Goal: Task Accomplishment & Management: Use online tool/utility

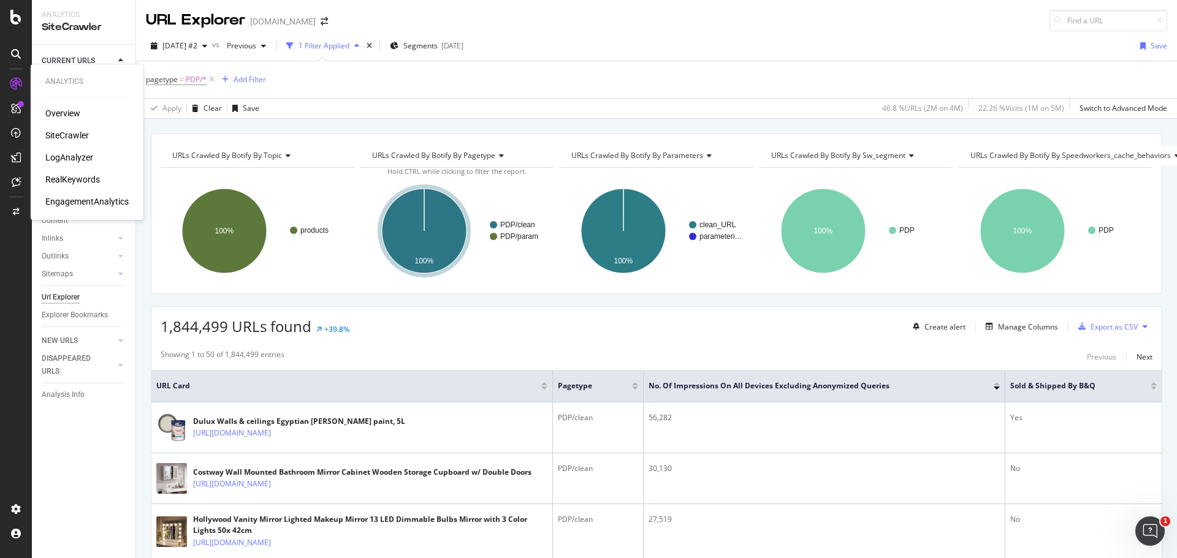
click at [64, 114] on div "Overview" at bounding box center [62, 113] width 35 height 12
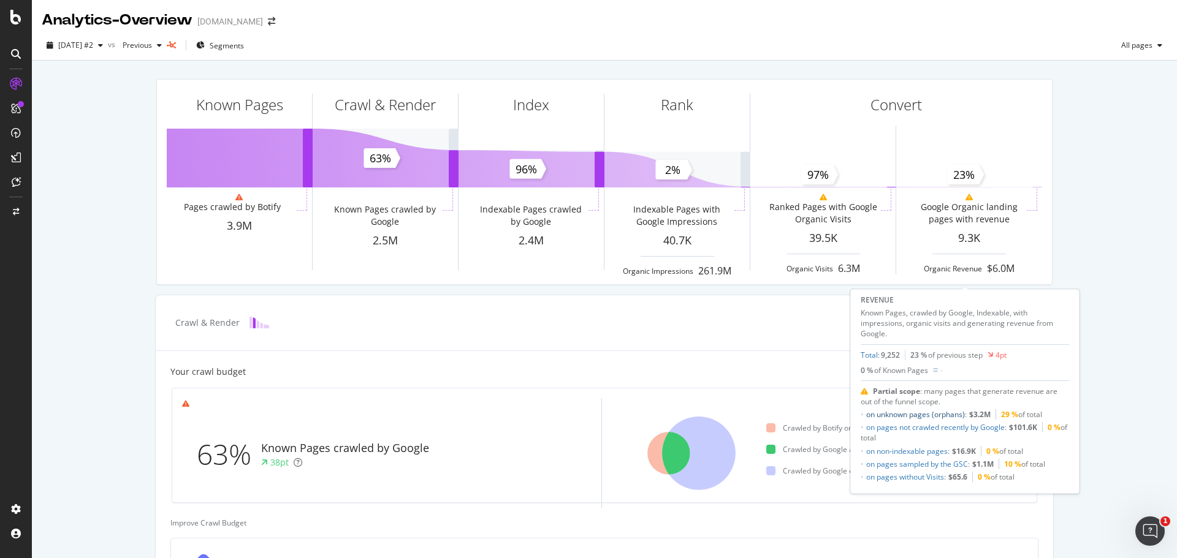
click at [943, 414] on link "on unknown pages (orphans)" at bounding box center [915, 414] width 99 height 10
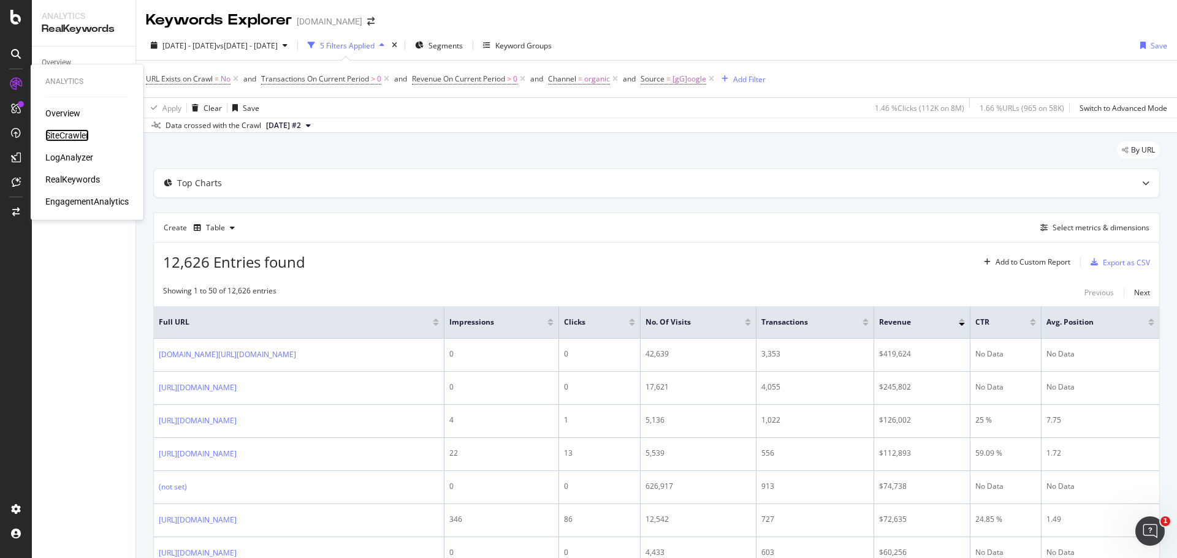
click at [61, 135] on div "SiteCrawler" at bounding box center [67, 135] width 44 height 12
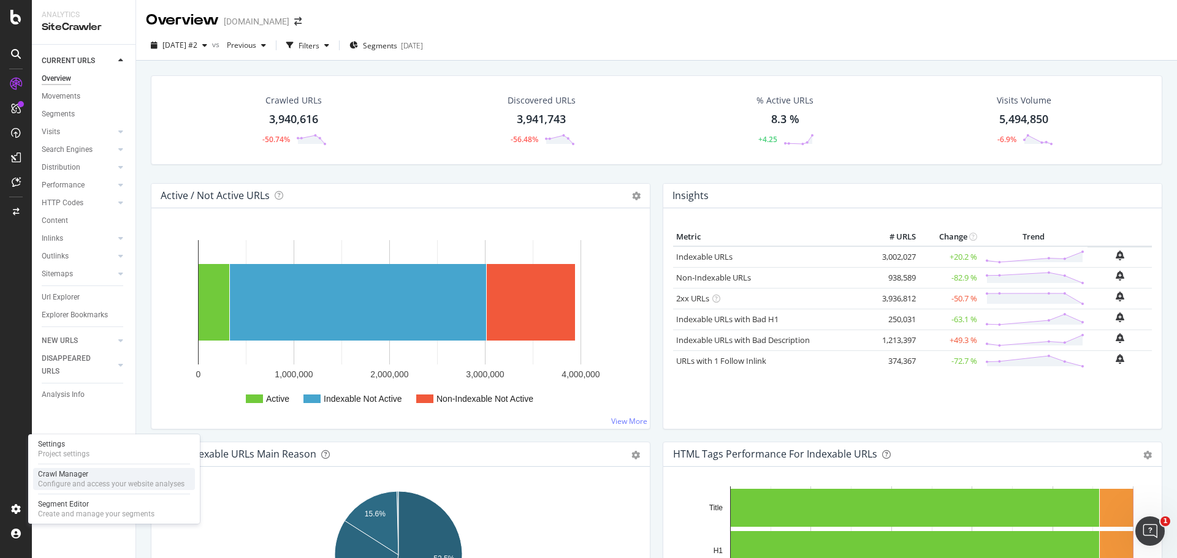
click at [80, 479] on div "Configure and access your website analyses" at bounding box center [111, 484] width 147 height 10
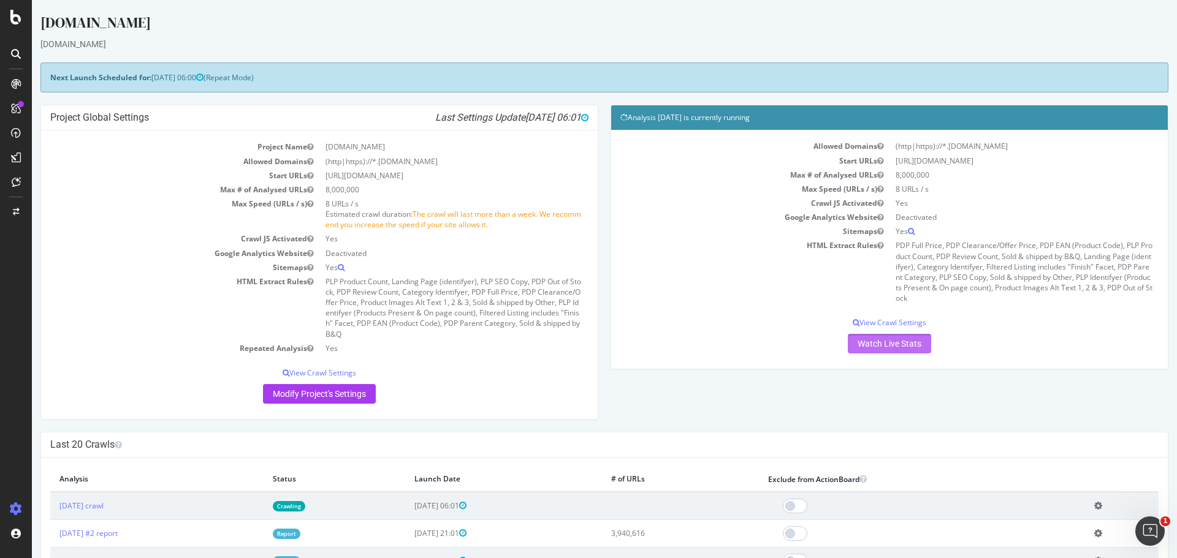
click at [882, 342] on link "Watch Live Stats" at bounding box center [889, 344] width 83 height 20
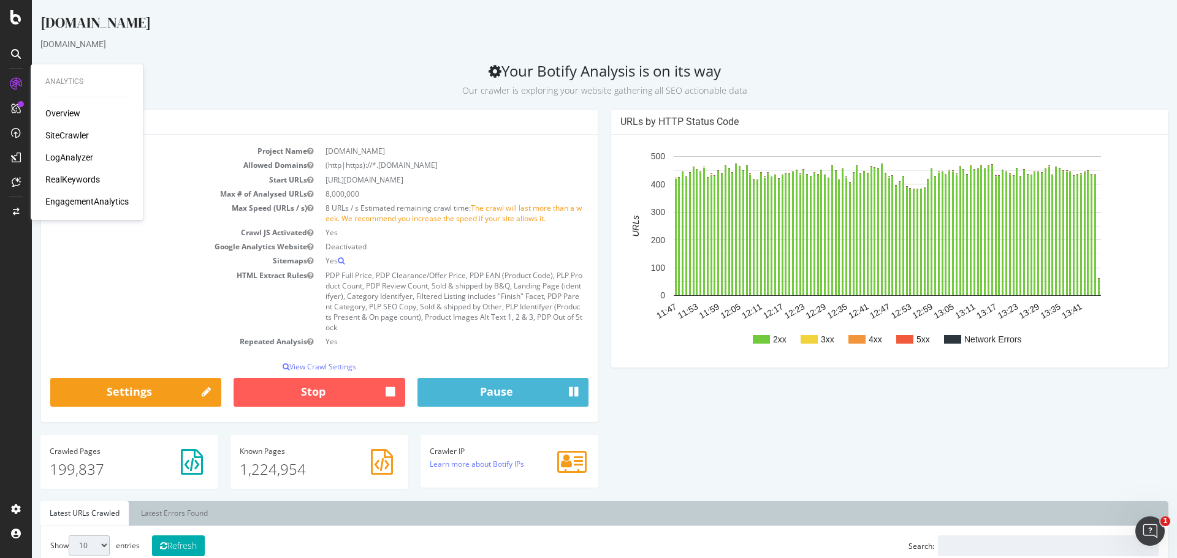
click at [74, 126] on div "Overview SiteCrawler LogAnalyzer RealKeywords EngagementAnalytics" at bounding box center [86, 157] width 83 height 101
click at [78, 137] on div "SiteCrawler" at bounding box center [67, 135] width 44 height 12
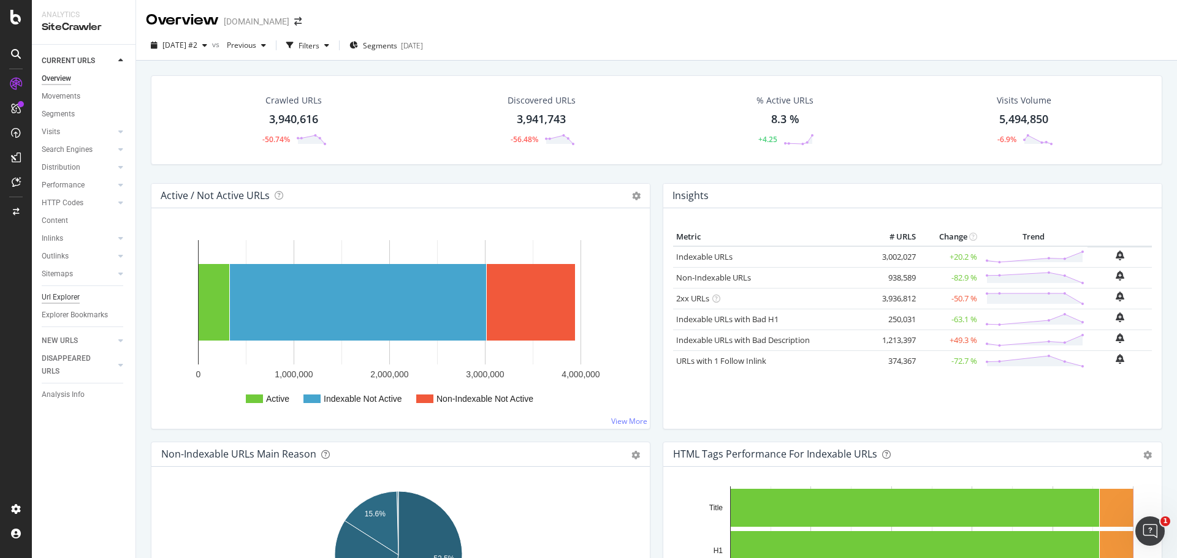
click at [63, 295] on div "Url Explorer" at bounding box center [61, 297] width 38 height 13
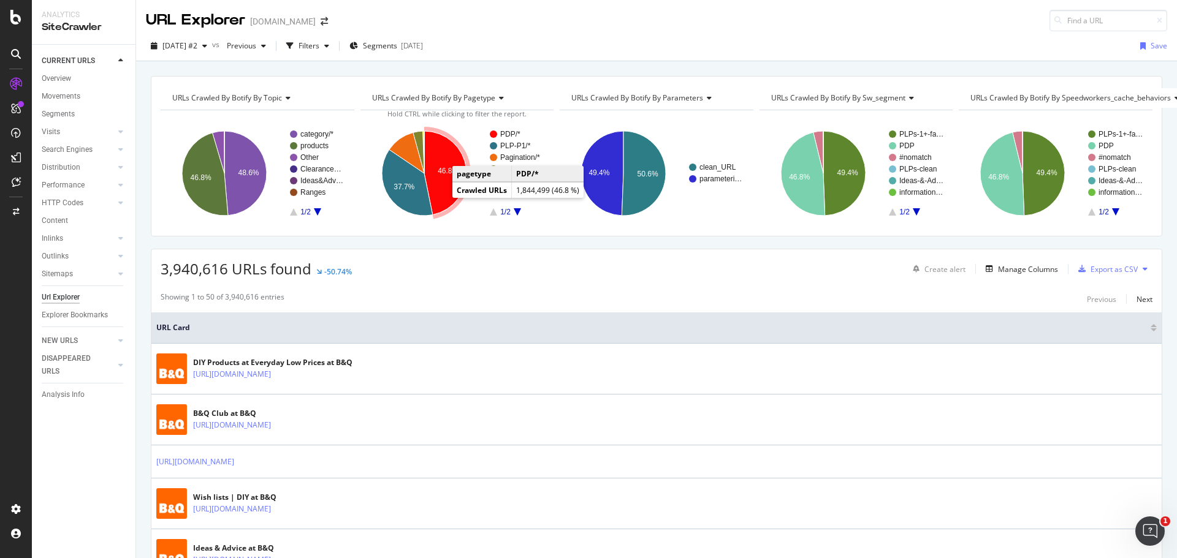
click at [447, 181] on icon "A chart." at bounding box center [445, 173] width 42 height 84
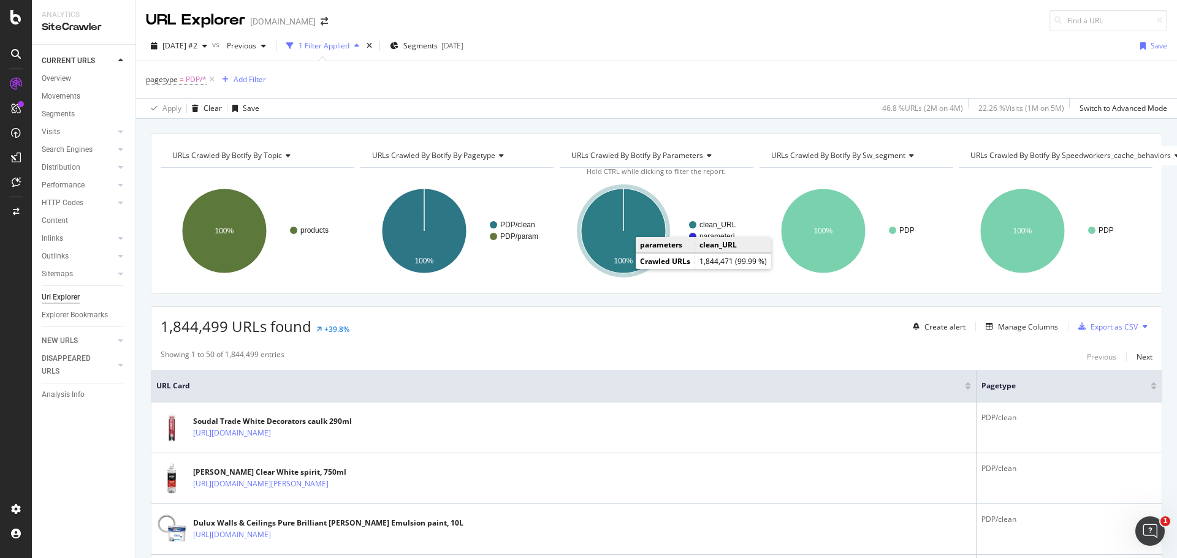
click at [590, 238] on icon "A chart." at bounding box center [623, 231] width 85 height 85
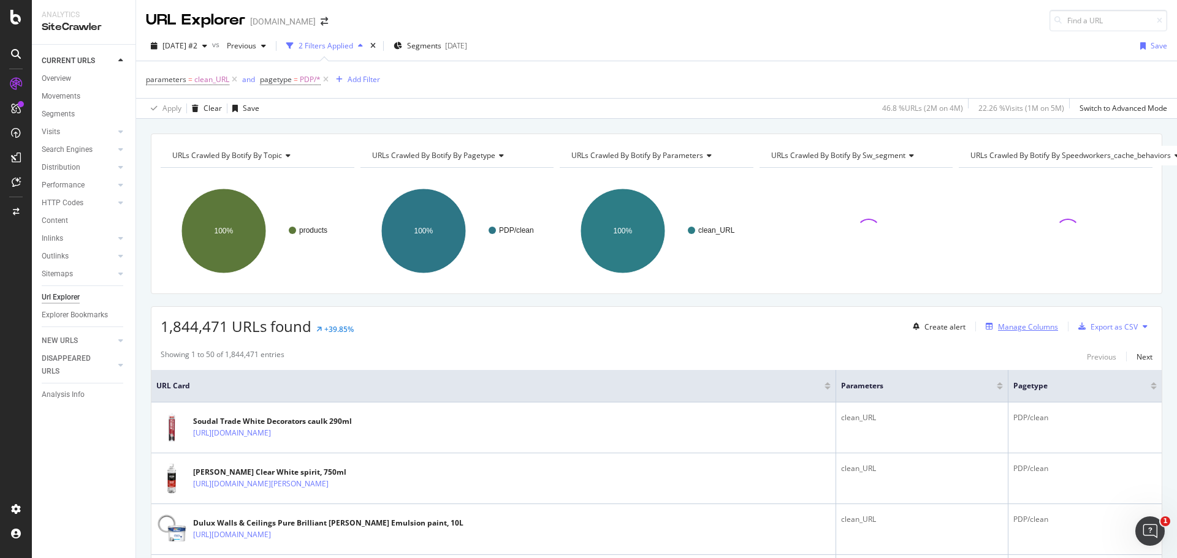
click at [1041, 327] on div "Manage Columns" at bounding box center [1028, 327] width 60 height 10
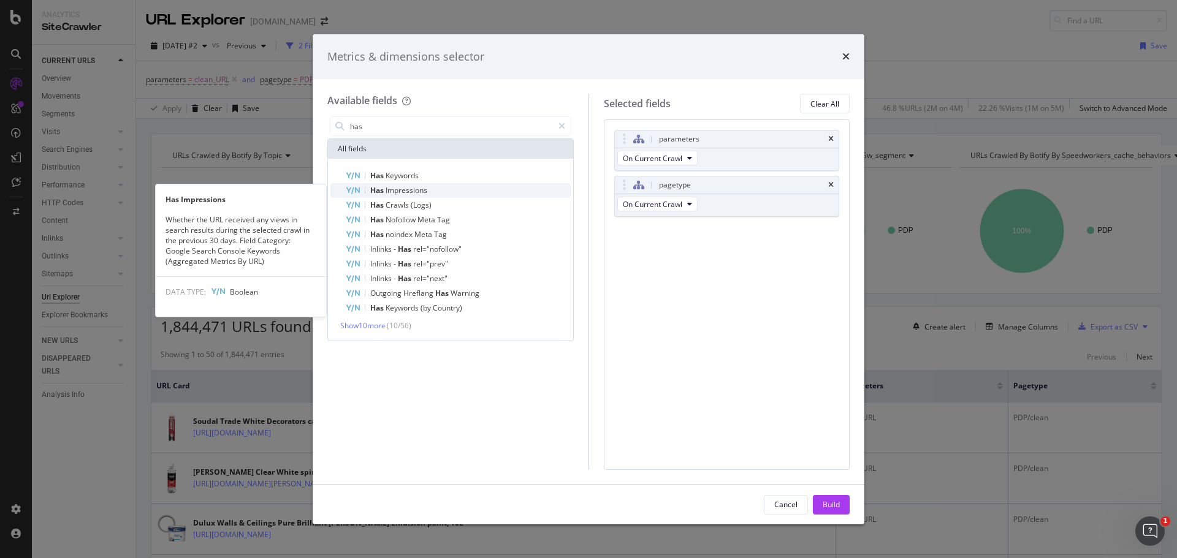
type input "has"
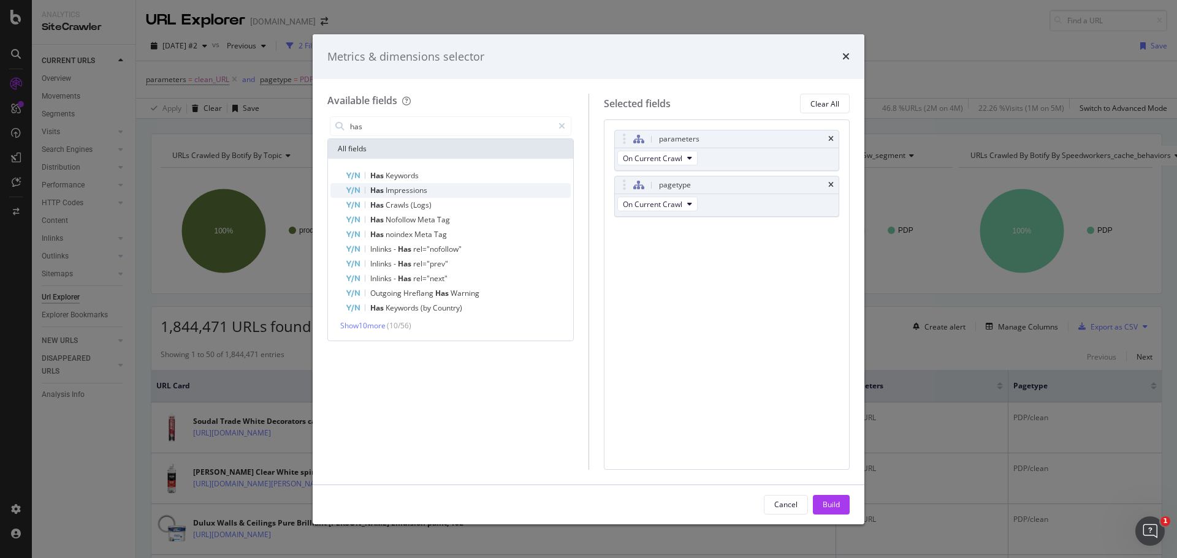
click at [484, 188] on div "Has Impressions" at bounding box center [458, 190] width 226 height 15
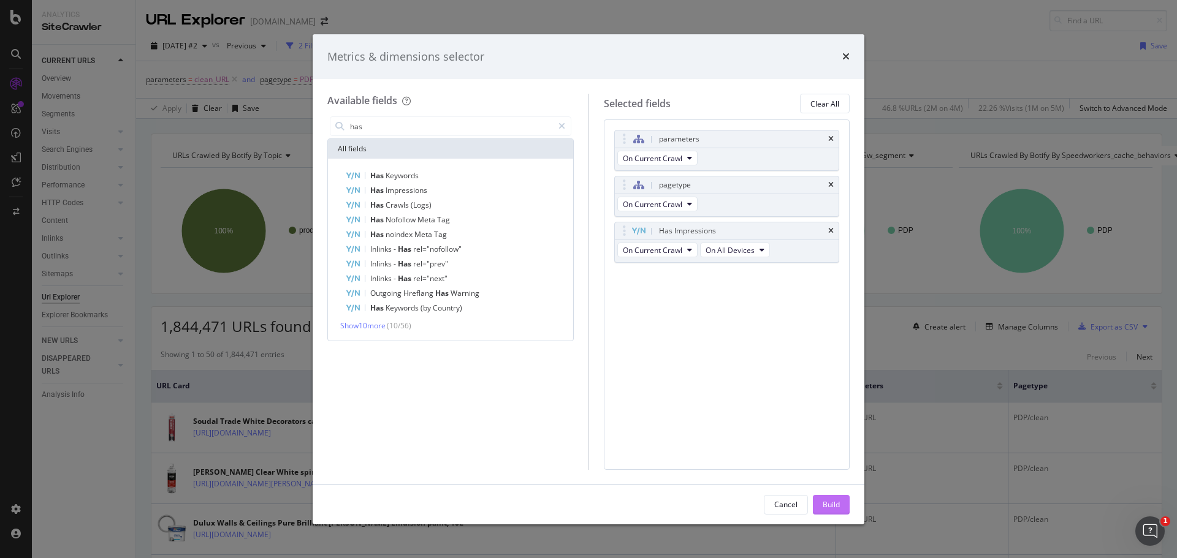
click at [831, 512] on div "Build" at bounding box center [831, 505] width 17 height 18
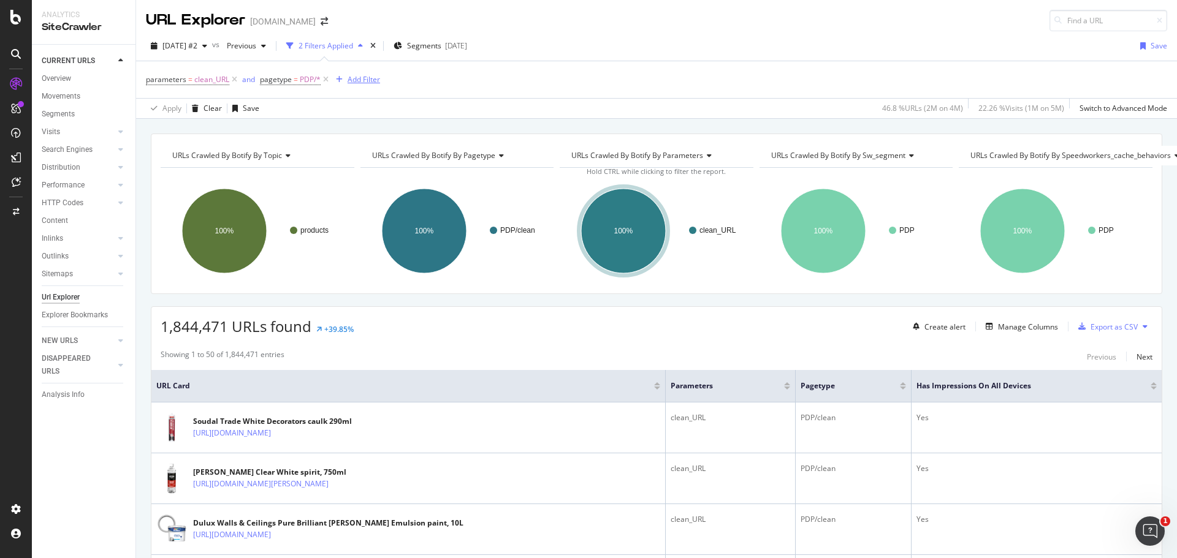
click at [373, 78] on div "Add Filter" at bounding box center [364, 79] width 32 height 10
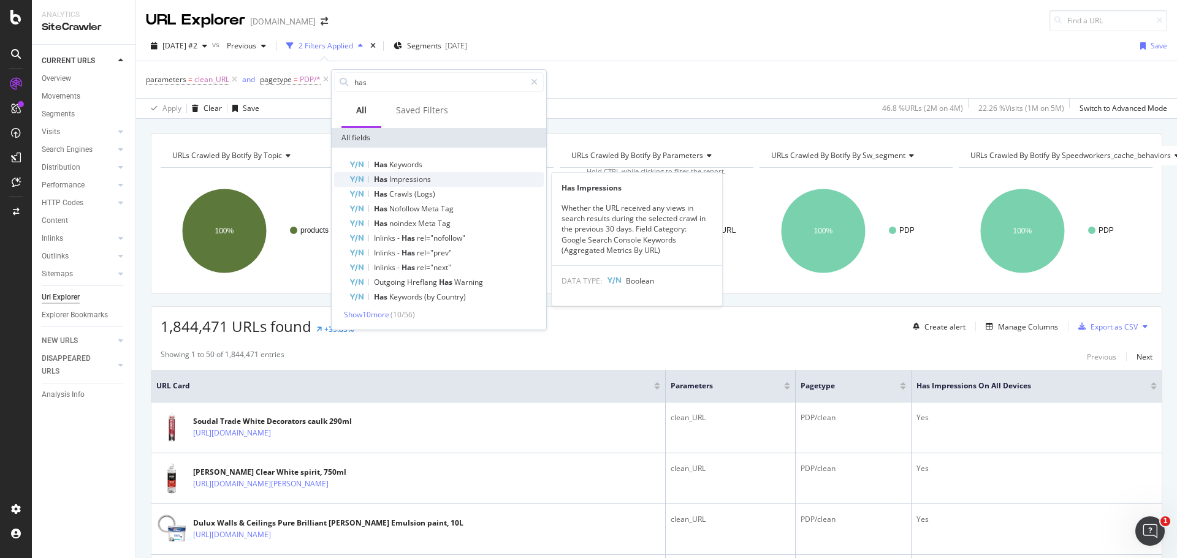
type input "has"
click at [448, 185] on div "Has Impressions" at bounding box center [446, 179] width 195 height 15
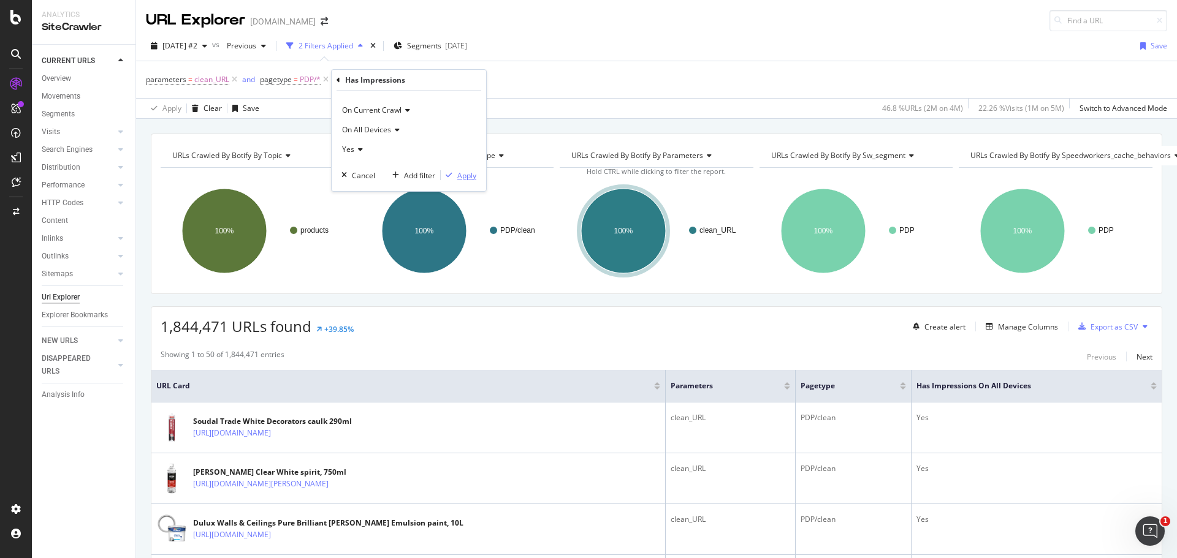
click at [455, 173] on div "button" at bounding box center [449, 175] width 17 height 7
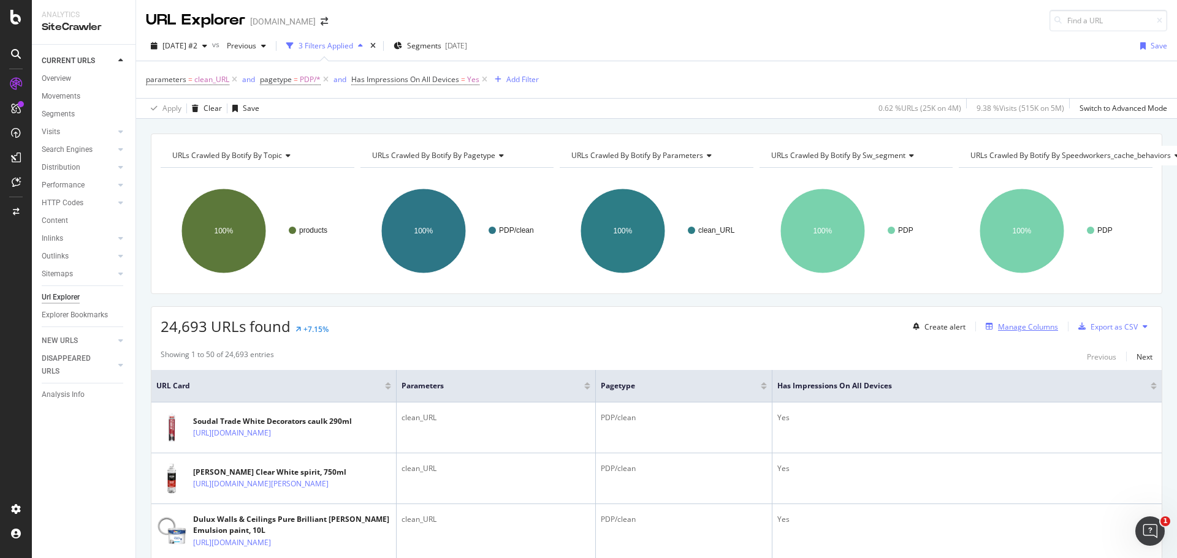
click at [1018, 328] on div "Manage Columns" at bounding box center [1028, 327] width 60 height 10
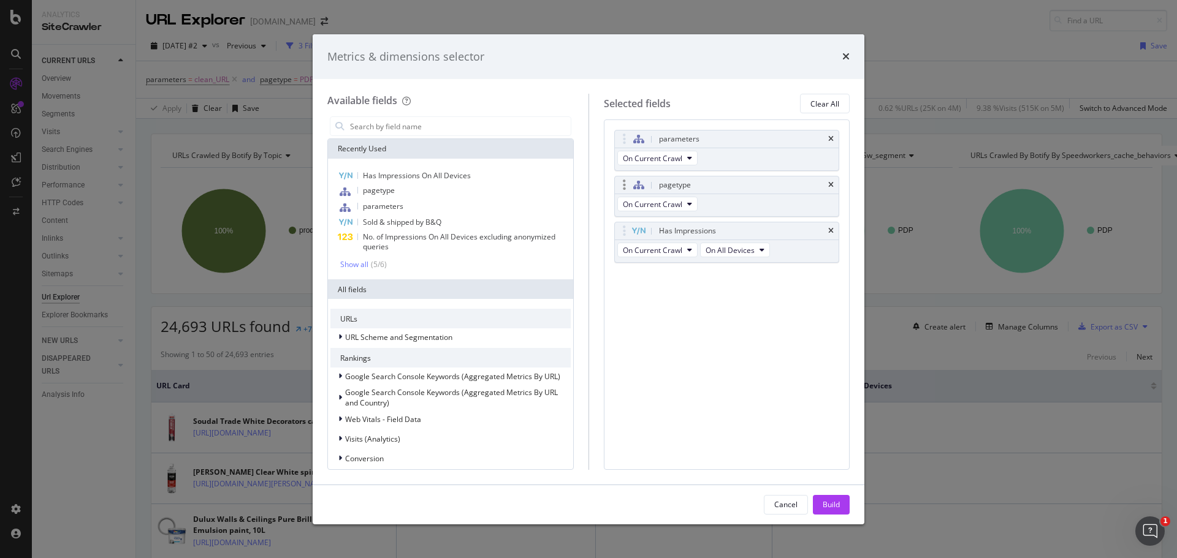
click at [828, 188] on div "pagetype" at bounding box center [727, 185] width 224 height 17
click at [831, 185] on icon "times" at bounding box center [831, 184] width 6 height 7
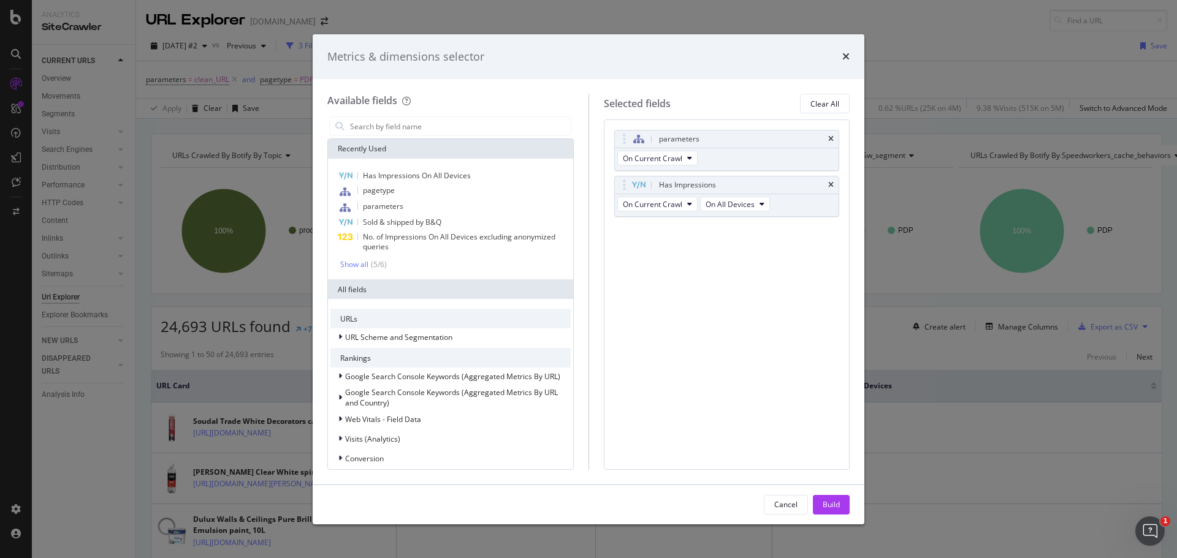
click at [831, 185] on icon "times" at bounding box center [831, 184] width 6 height 7
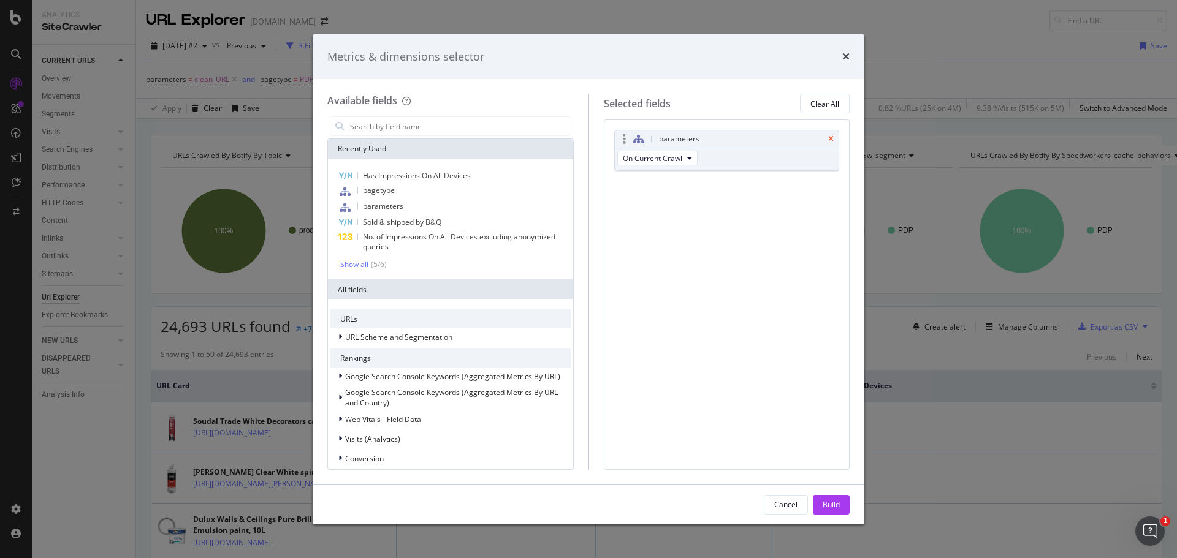
click at [828, 139] on icon "times" at bounding box center [831, 138] width 6 height 7
click at [460, 129] on input "modal" at bounding box center [460, 126] width 222 height 18
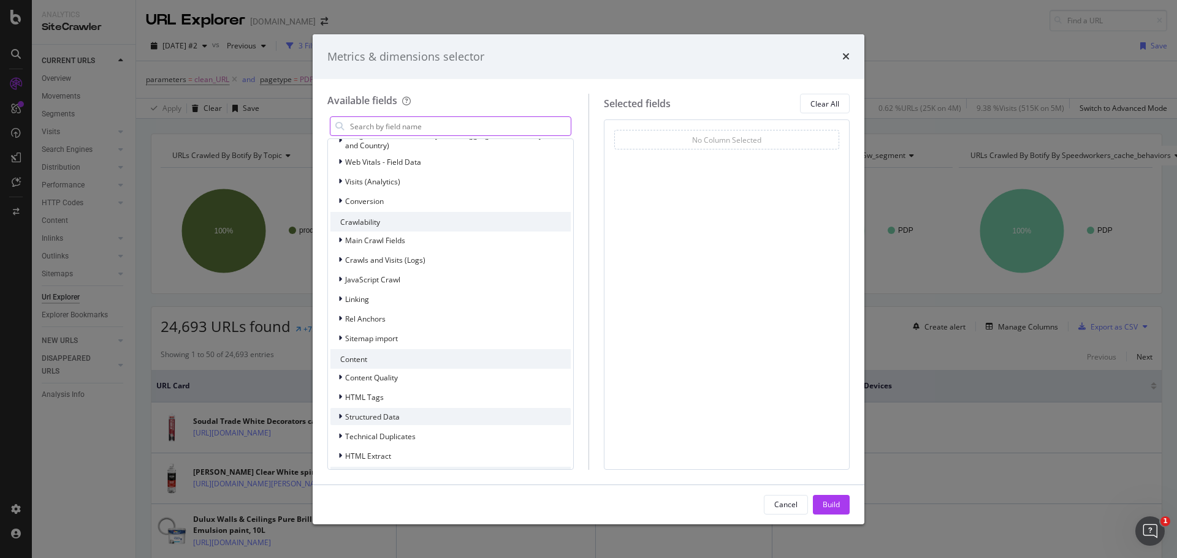
scroll to position [302, 0]
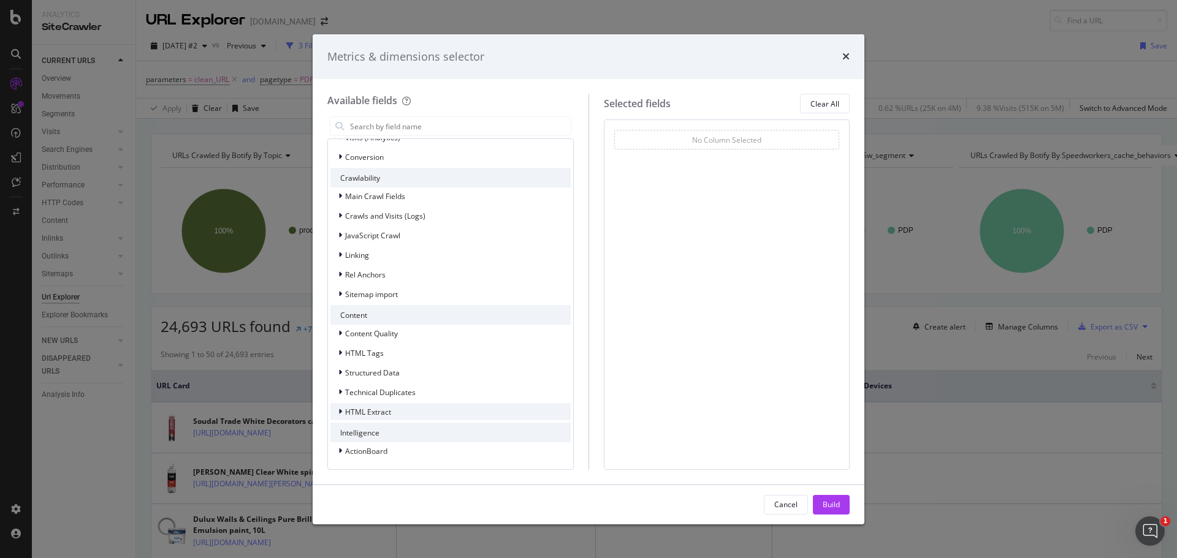
click at [416, 409] on div "HTML Extract" at bounding box center [450, 411] width 240 height 17
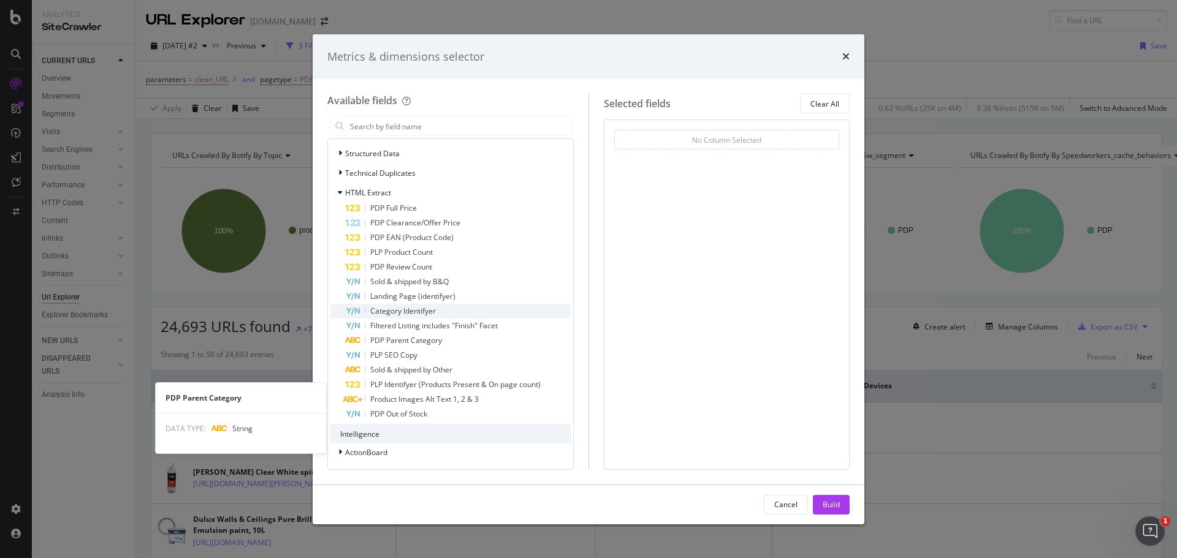
scroll to position [522, 0]
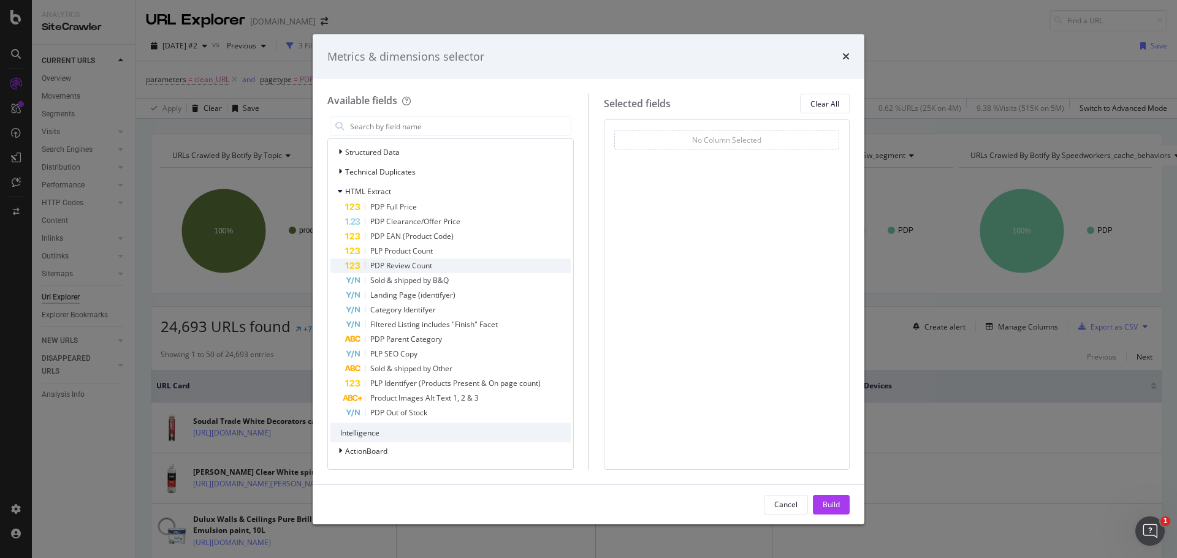
click at [480, 272] on div "PDP Review Count" at bounding box center [458, 266] width 226 height 15
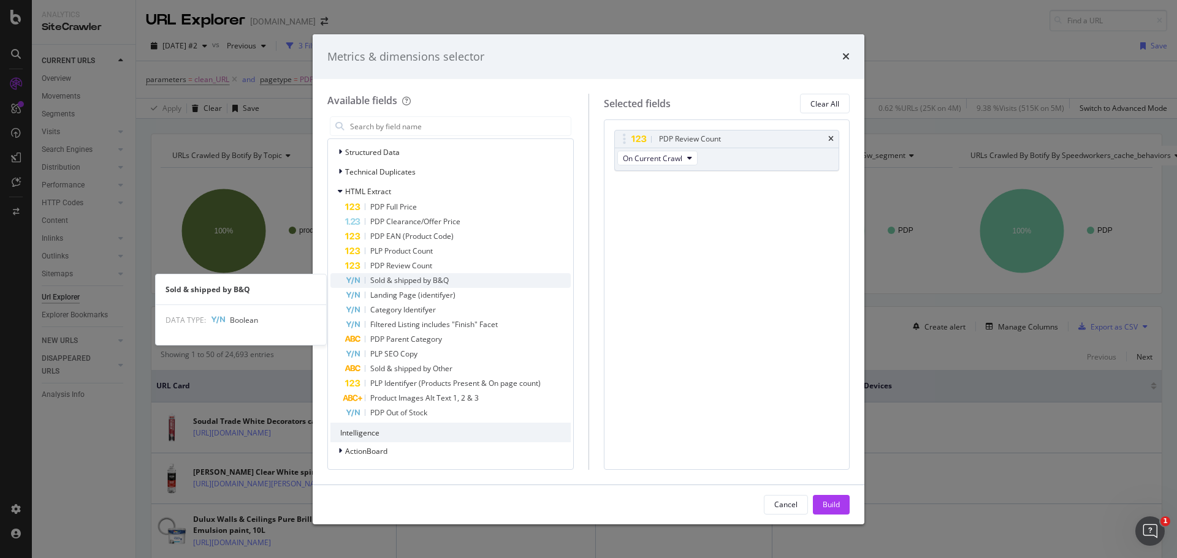
click at [482, 280] on div "Sold & shipped by B&Q" at bounding box center [458, 280] width 226 height 15
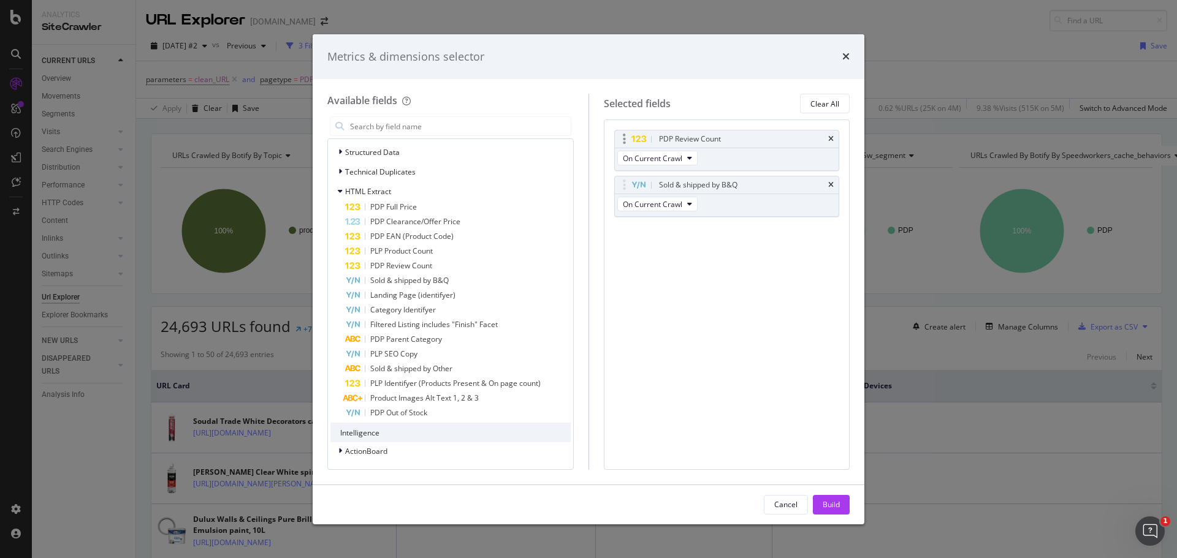
click at [828, 142] on div "PDP Review Count" at bounding box center [727, 139] width 224 height 17
click at [832, 135] on icon "times" at bounding box center [831, 138] width 6 height 7
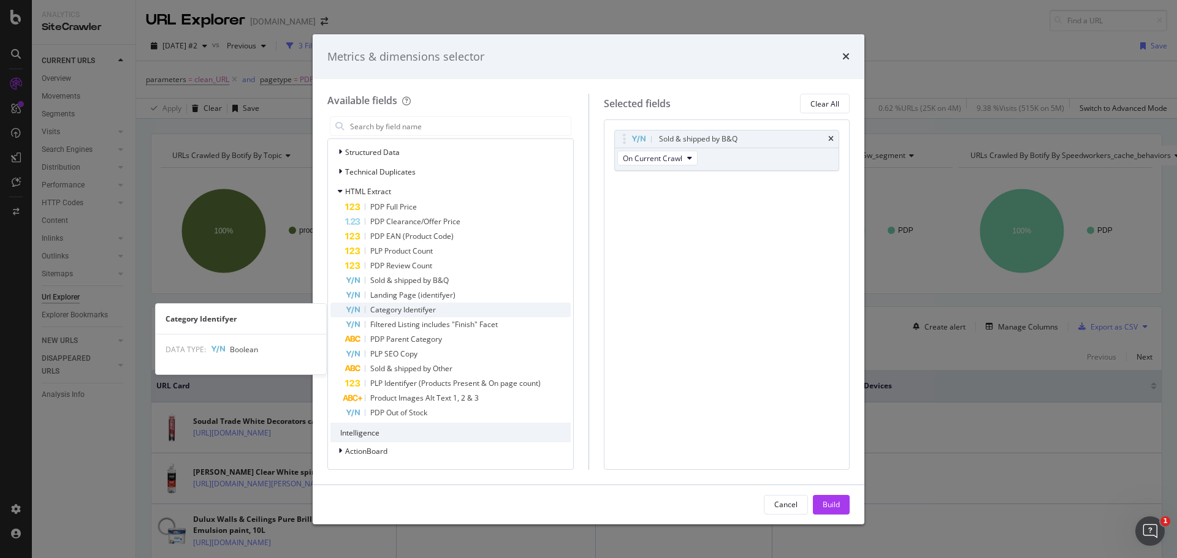
click at [482, 303] on div "Category Identifyer" at bounding box center [458, 310] width 226 height 15
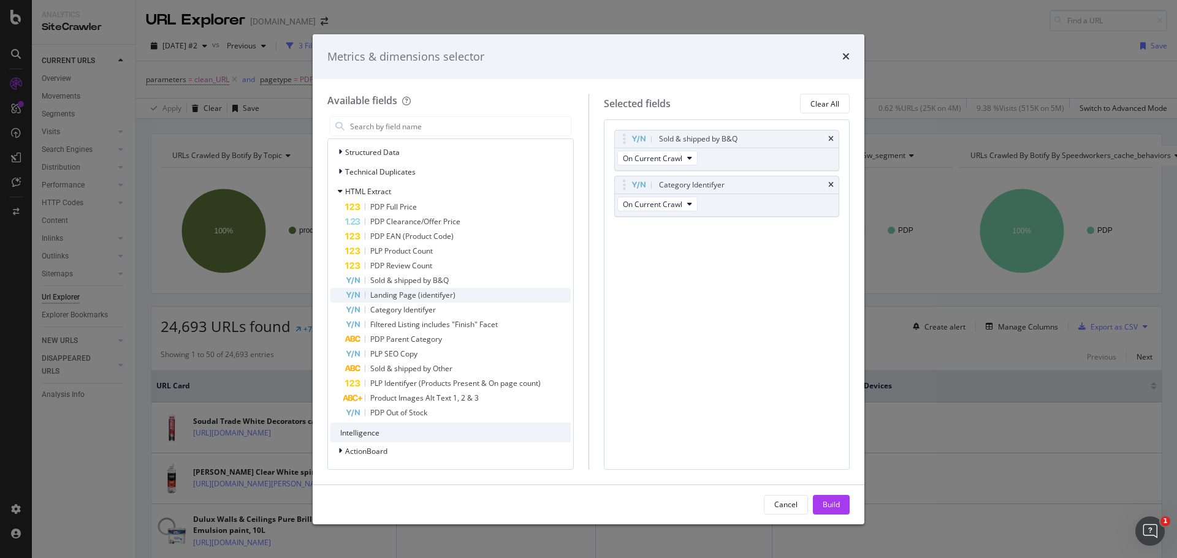
click at [481, 292] on div "Landing Page (identifyer)" at bounding box center [458, 295] width 226 height 15
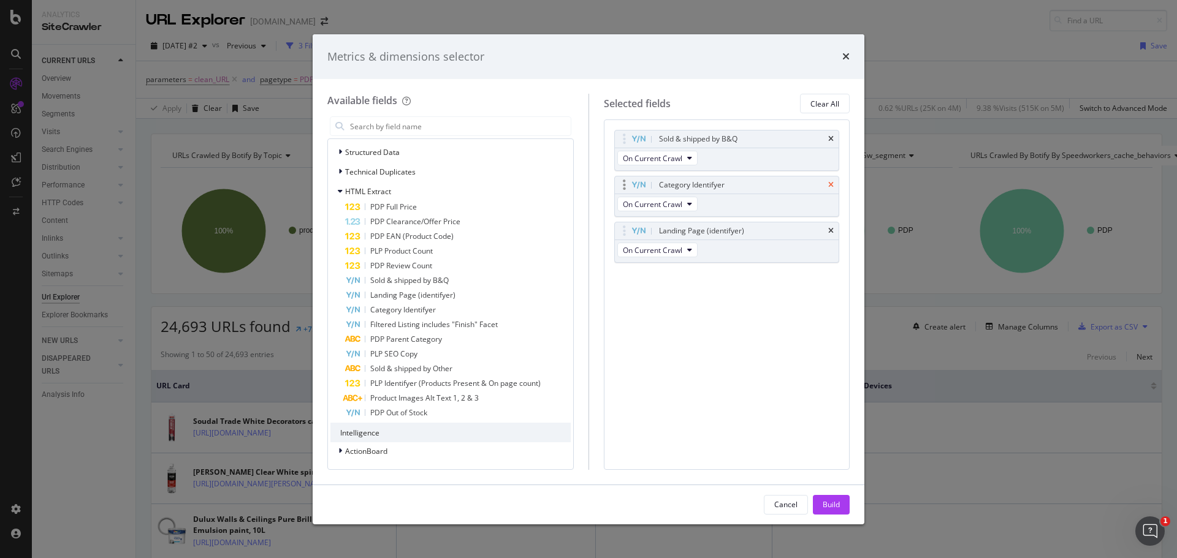
click at [829, 186] on icon "times" at bounding box center [831, 184] width 6 height 7
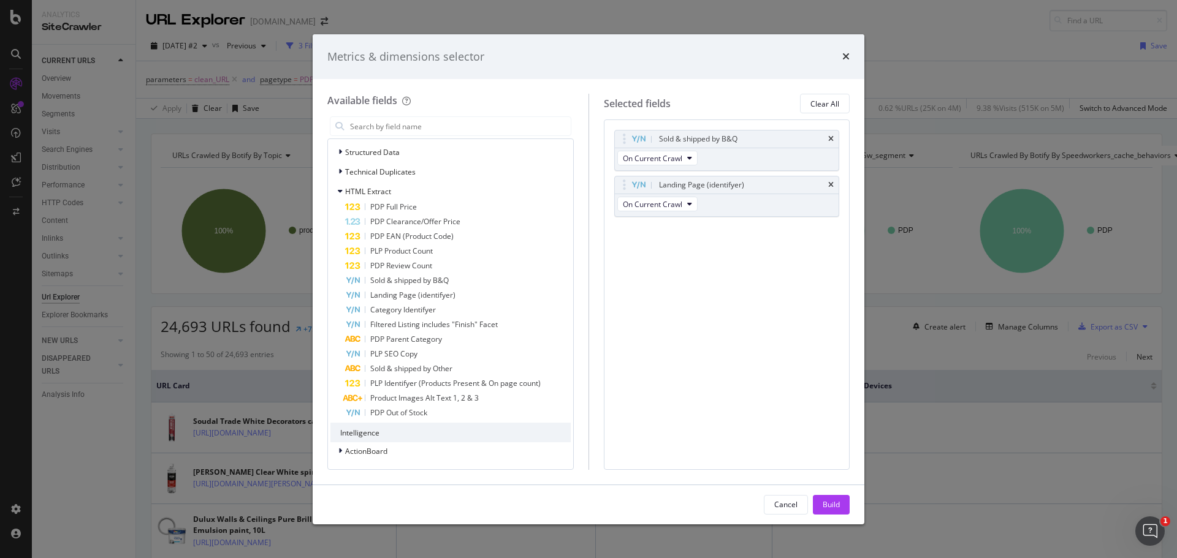
click at [829, 186] on icon "times" at bounding box center [831, 184] width 6 height 7
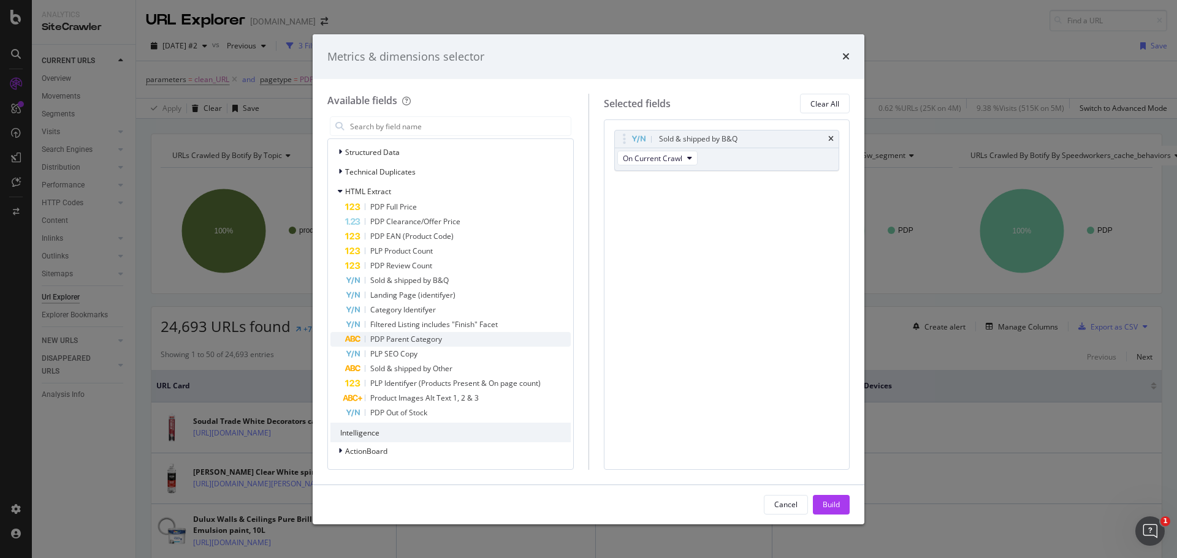
click at [509, 340] on div "PDP Parent Category" at bounding box center [458, 339] width 226 height 15
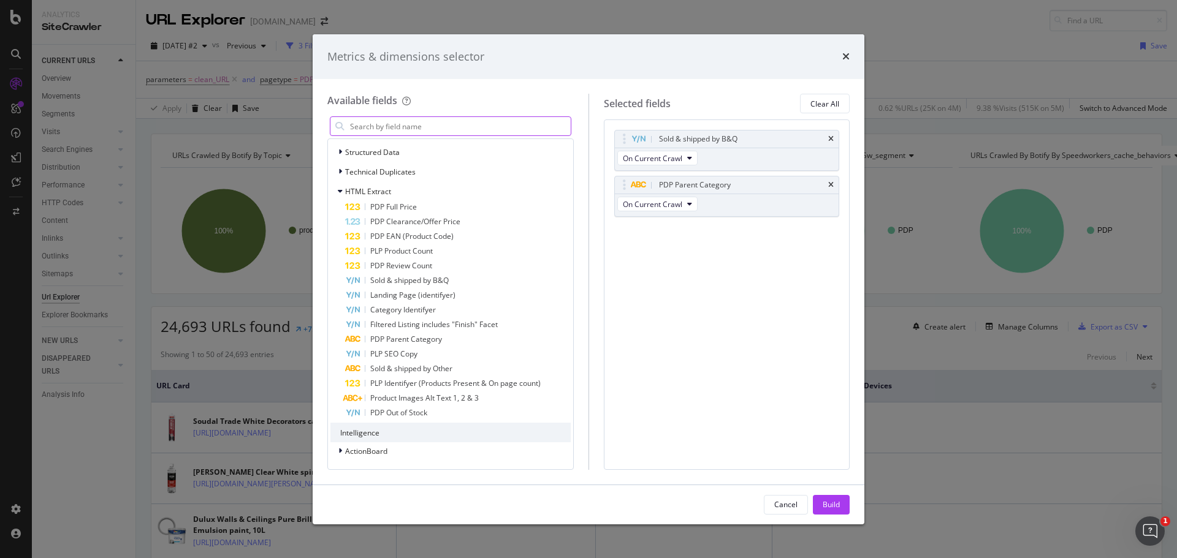
click at [478, 131] on input "modal" at bounding box center [460, 126] width 222 height 18
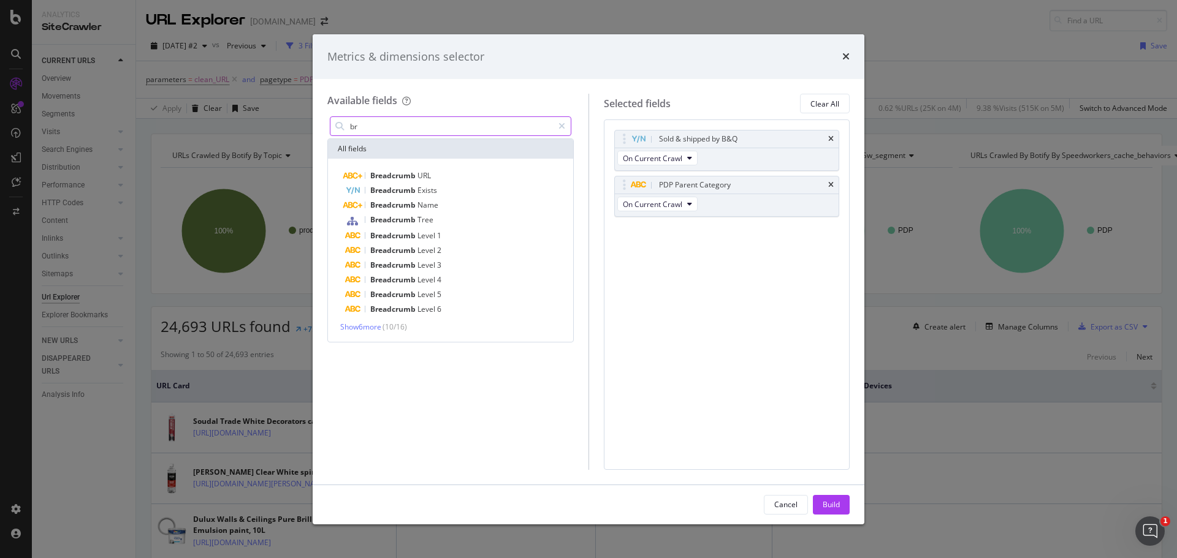
scroll to position [0, 0]
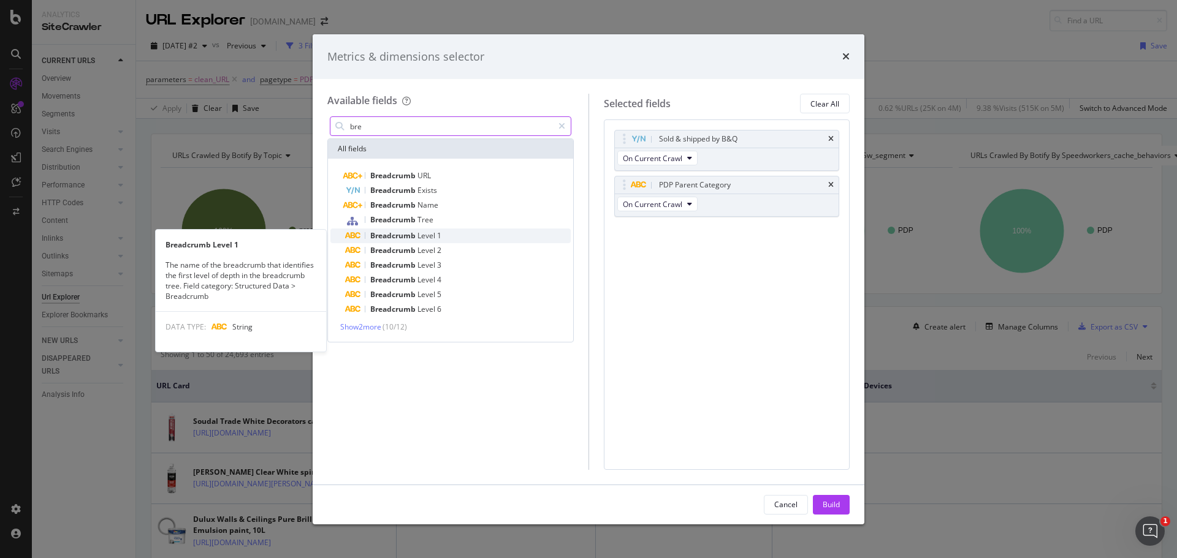
type input "bre"
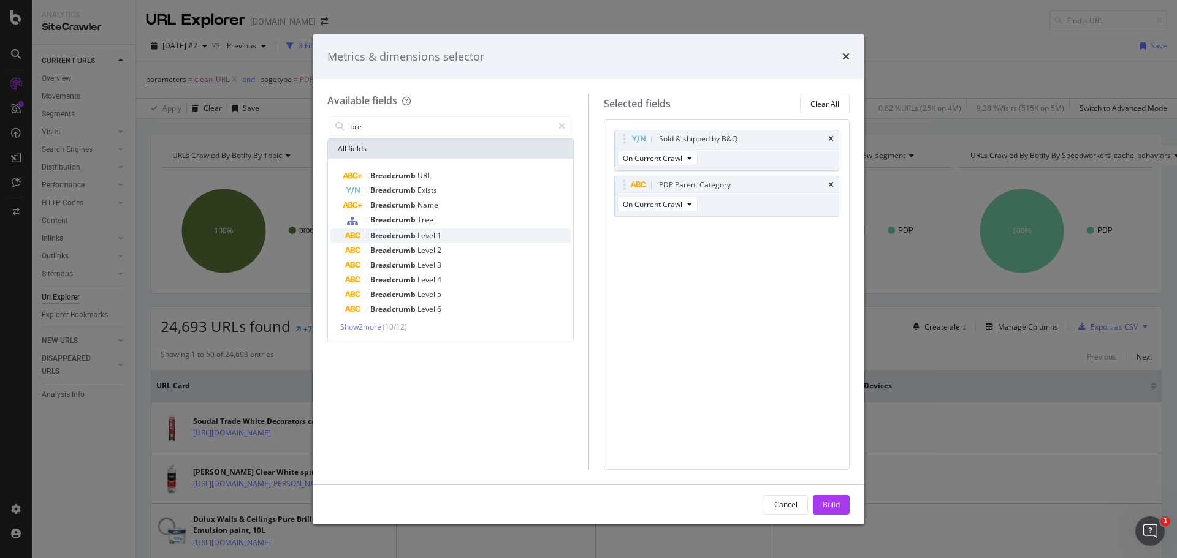
click at [505, 240] on div "Breadcrumb Level 1" at bounding box center [458, 236] width 226 height 15
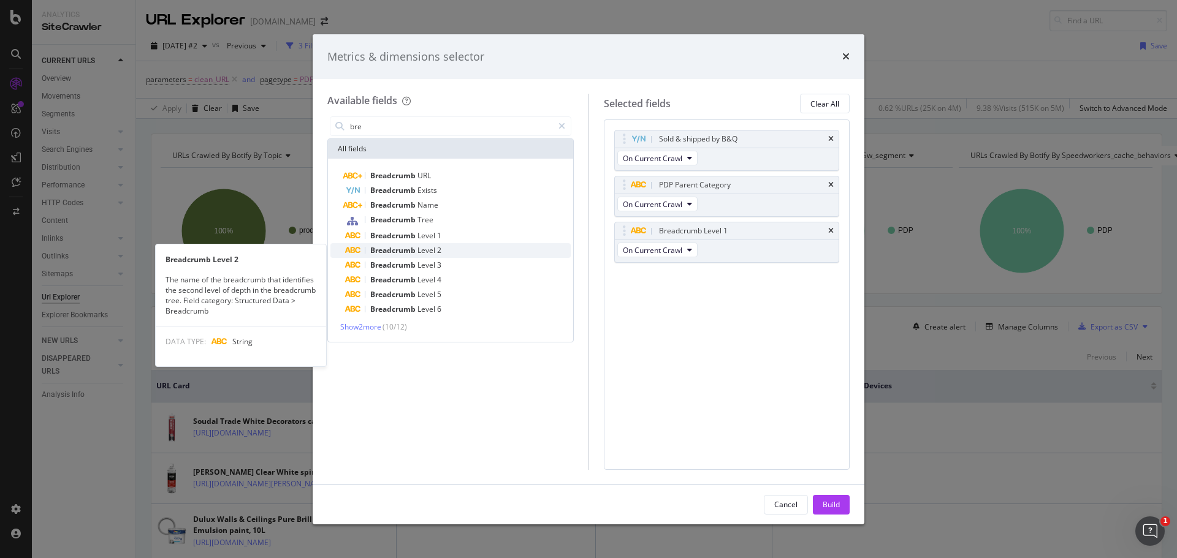
click at [486, 253] on div "Breadcrumb Level 2" at bounding box center [458, 250] width 226 height 15
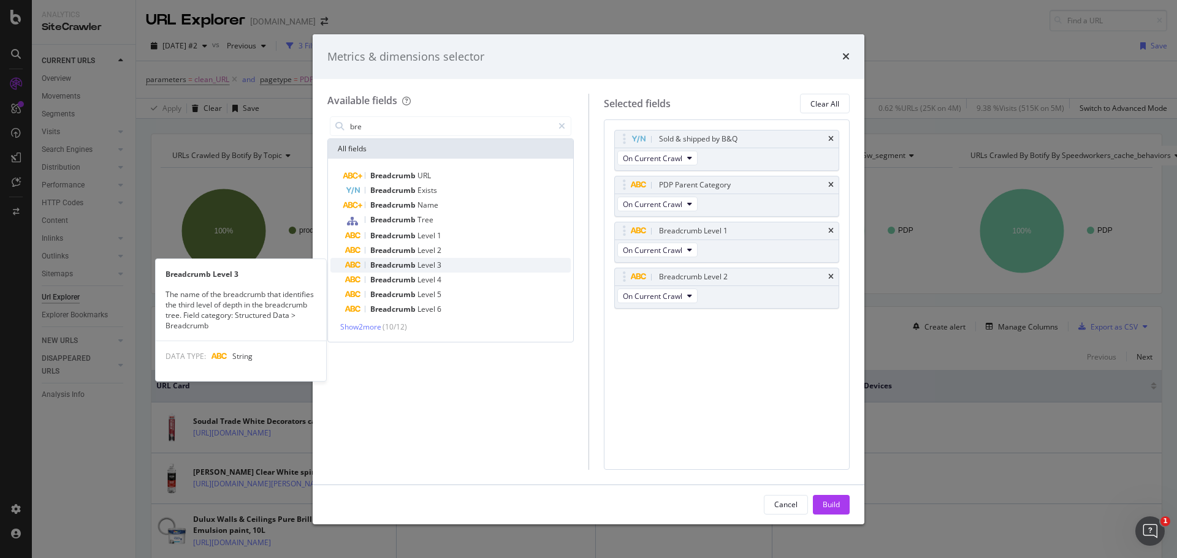
click at [488, 265] on div "Breadcrumb Level 3" at bounding box center [458, 265] width 226 height 15
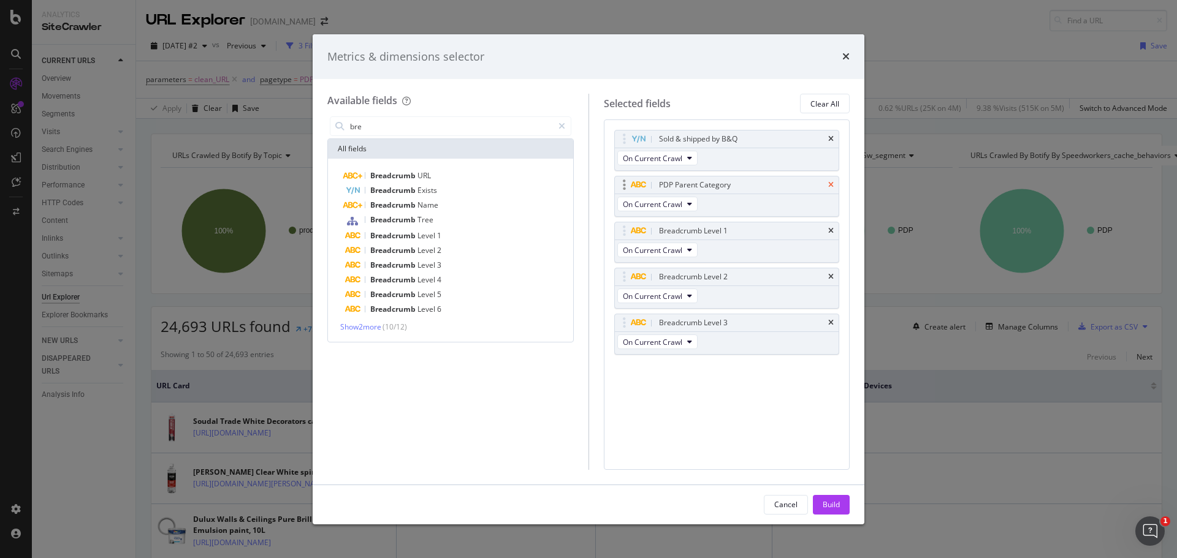
click at [831, 189] on icon "times" at bounding box center [831, 184] width 6 height 7
click at [837, 500] on div "Build" at bounding box center [831, 505] width 17 height 10
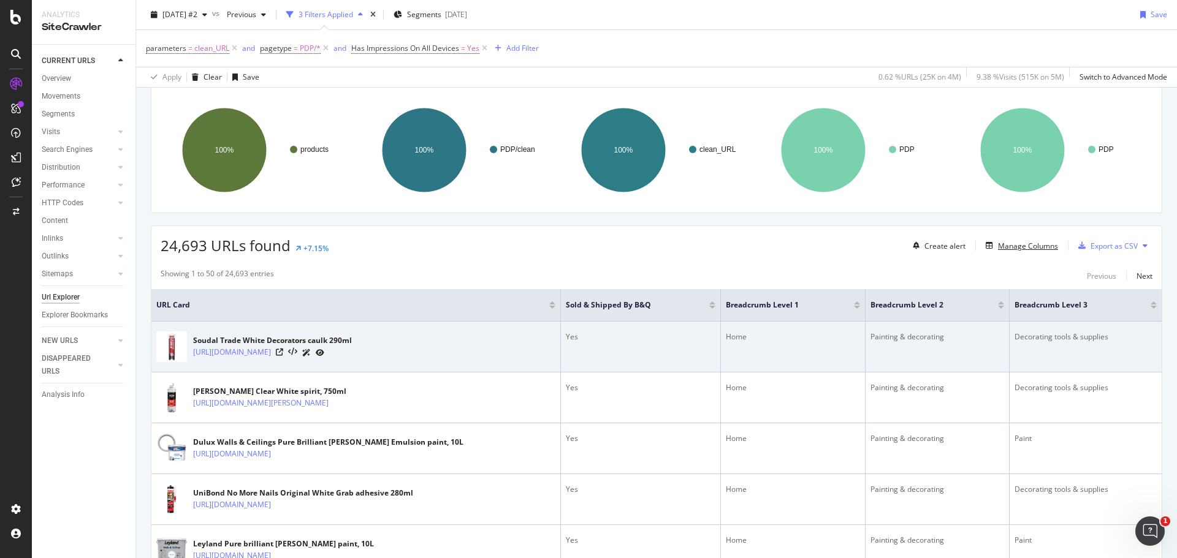
scroll to position [123, 0]
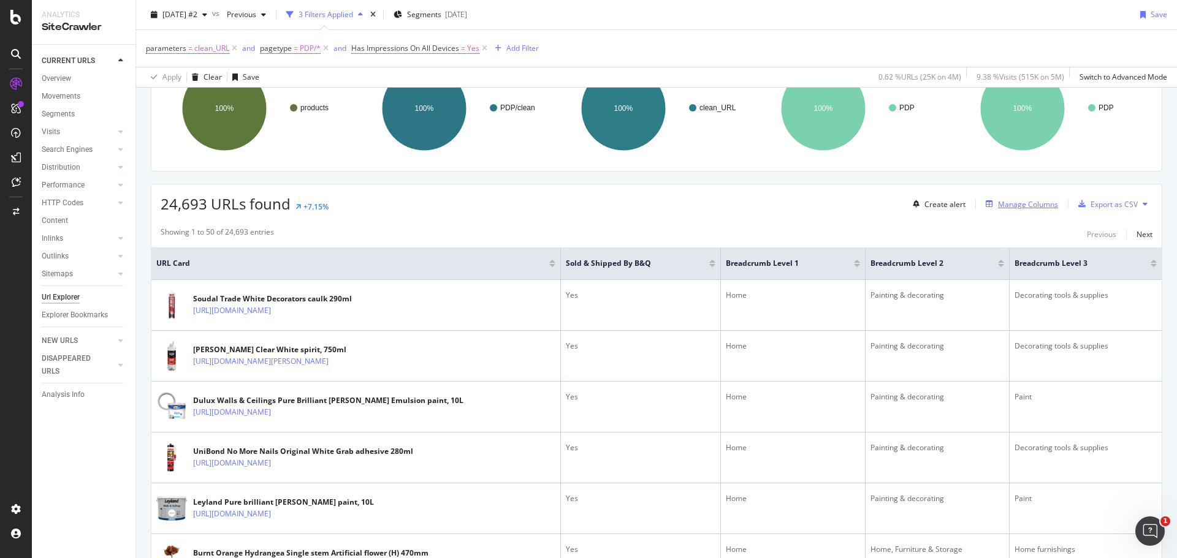
click at [1002, 205] on div "Manage Columns" at bounding box center [1028, 204] width 60 height 10
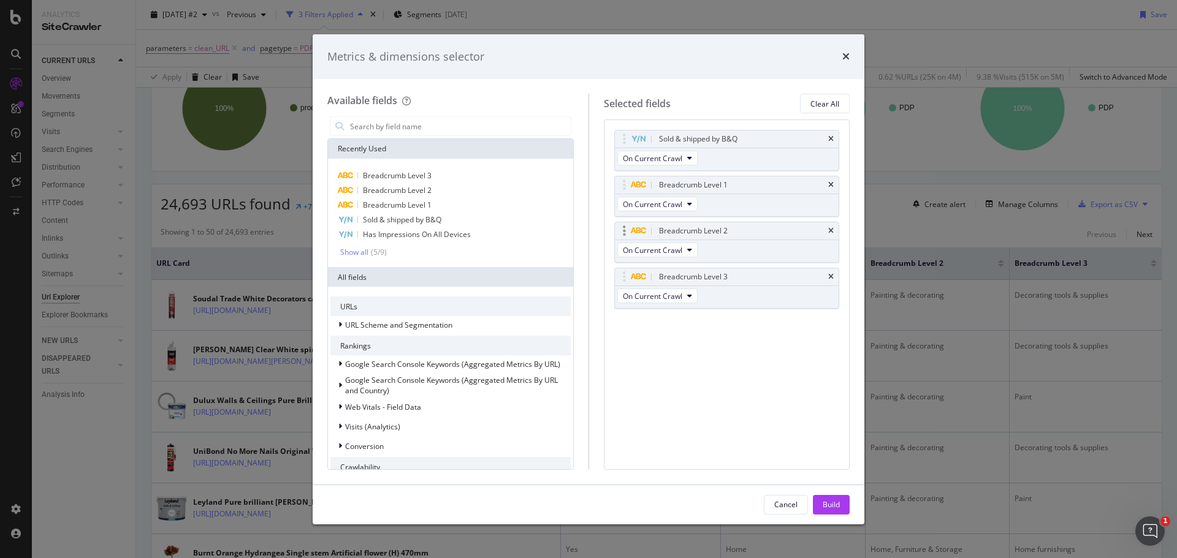
click at [829, 185] on icon "times" at bounding box center [831, 184] width 6 height 7
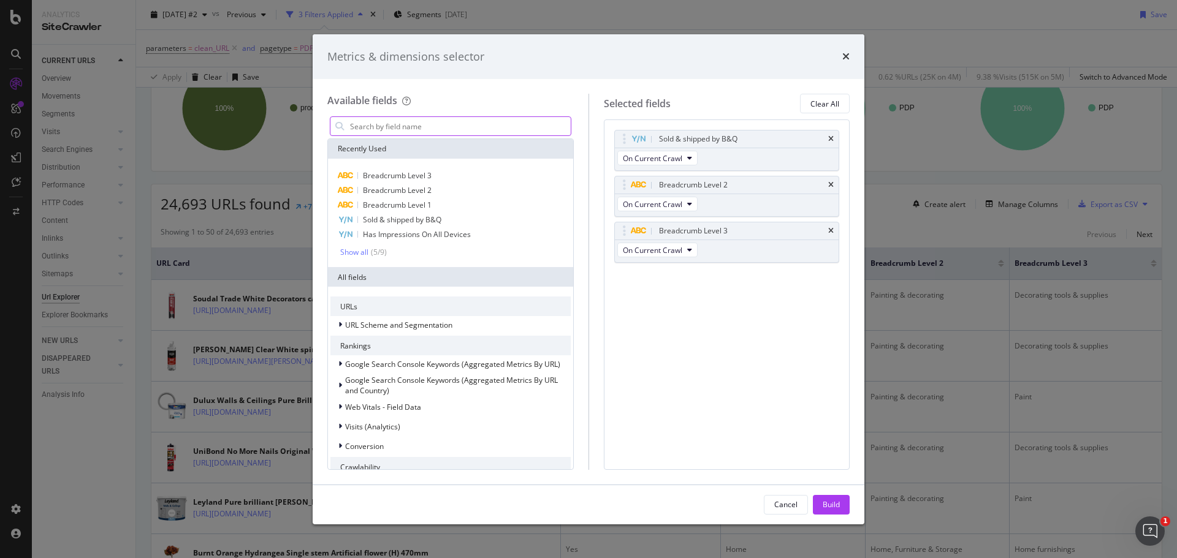
click at [473, 131] on input "modal" at bounding box center [460, 126] width 222 height 18
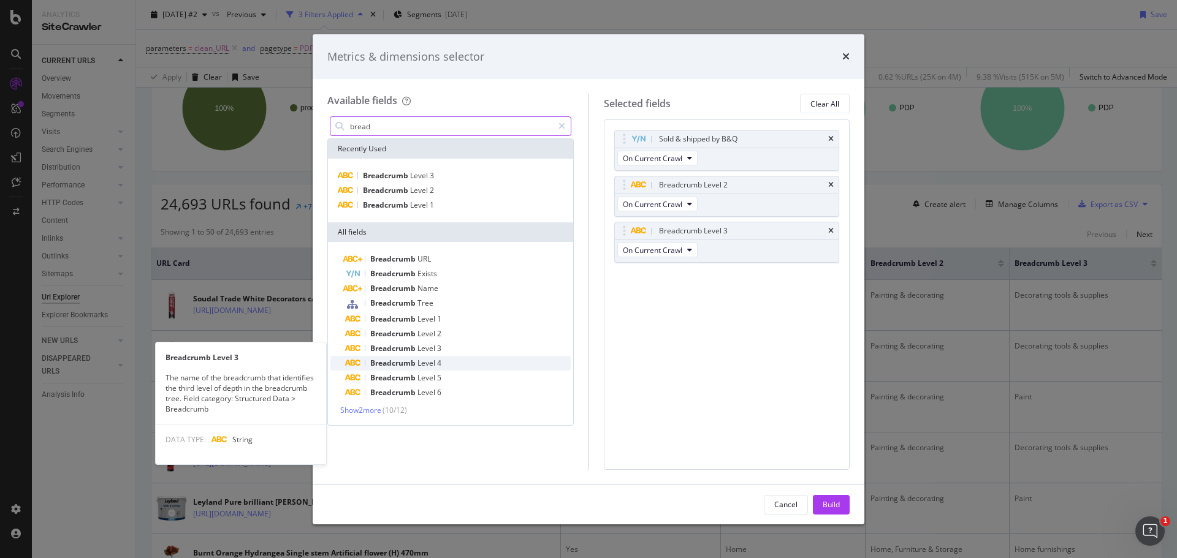
type input "bread"
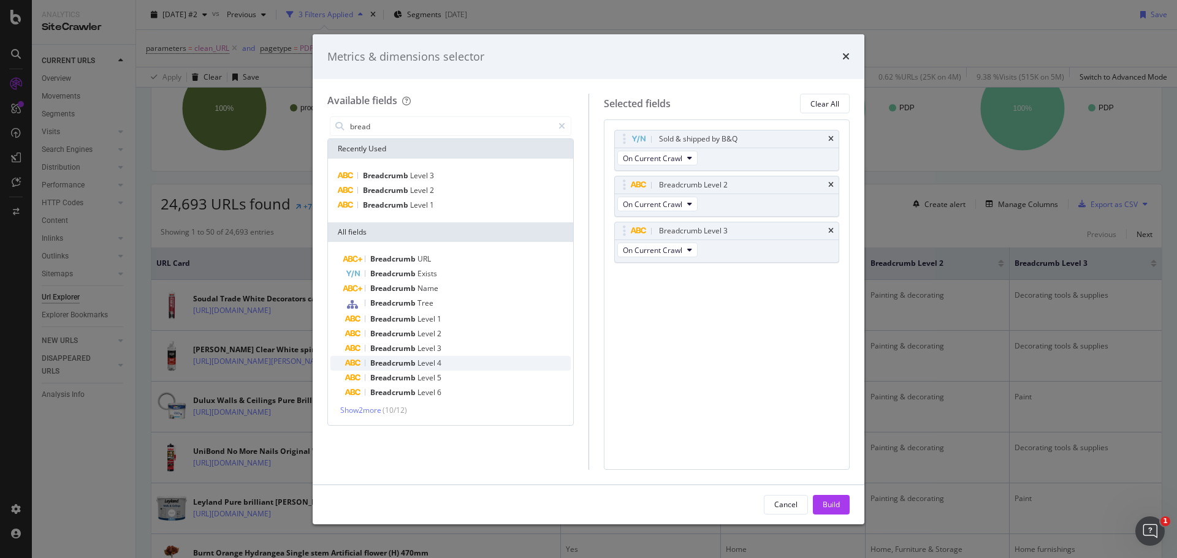
click at [487, 360] on div "Breadcrumb Level 4" at bounding box center [458, 363] width 226 height 15
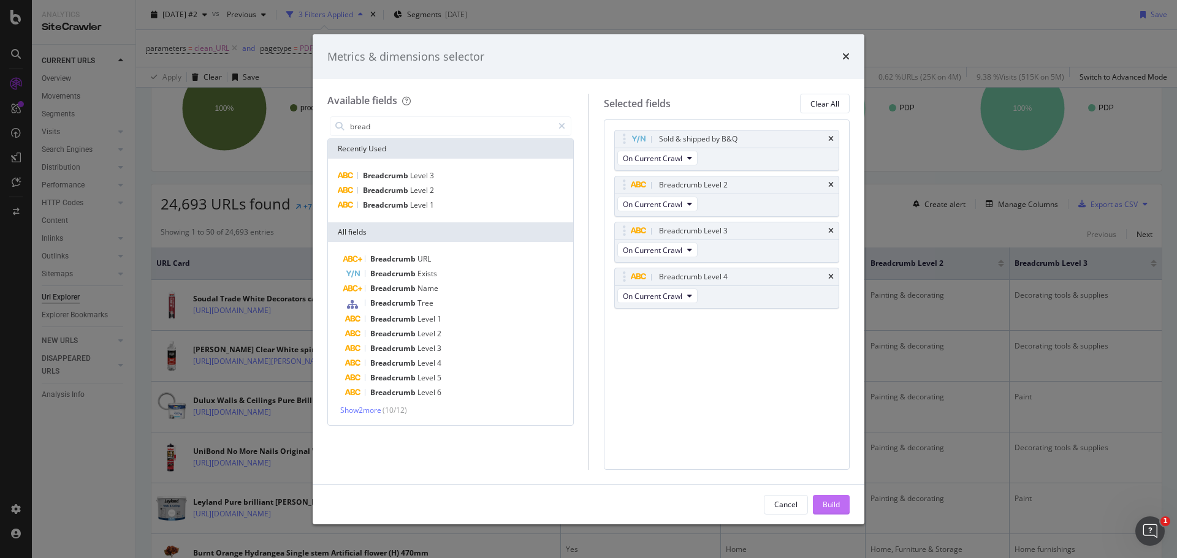
click at [840, 508] on button "Build" at bounding box center [831, 505] width 37 height 20
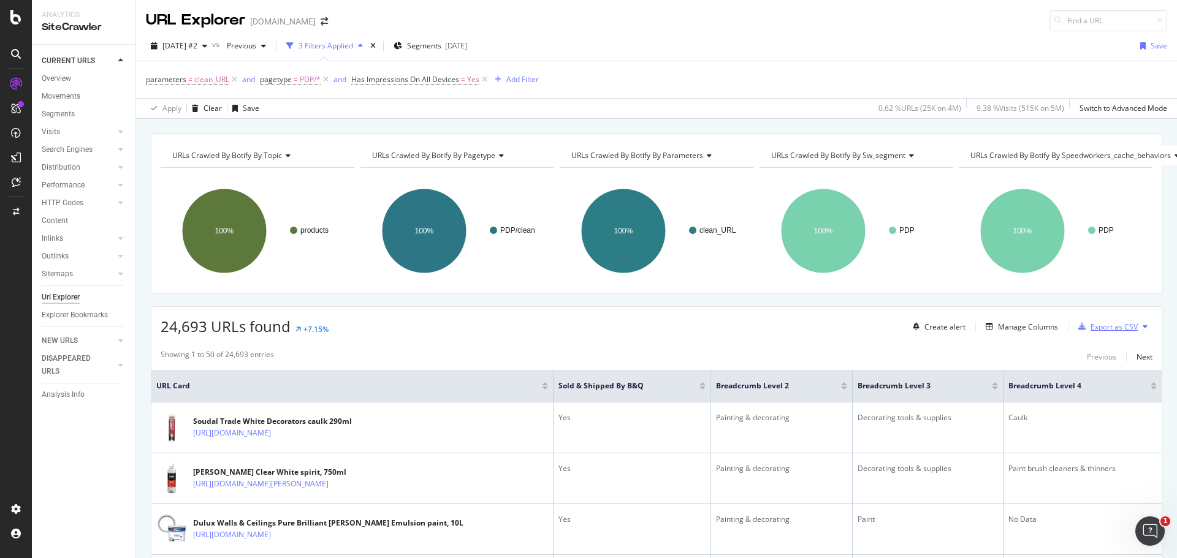
click at [1091, 326] on div "Export as CSV" at bounding box center [1114, 327] width 47 height 10
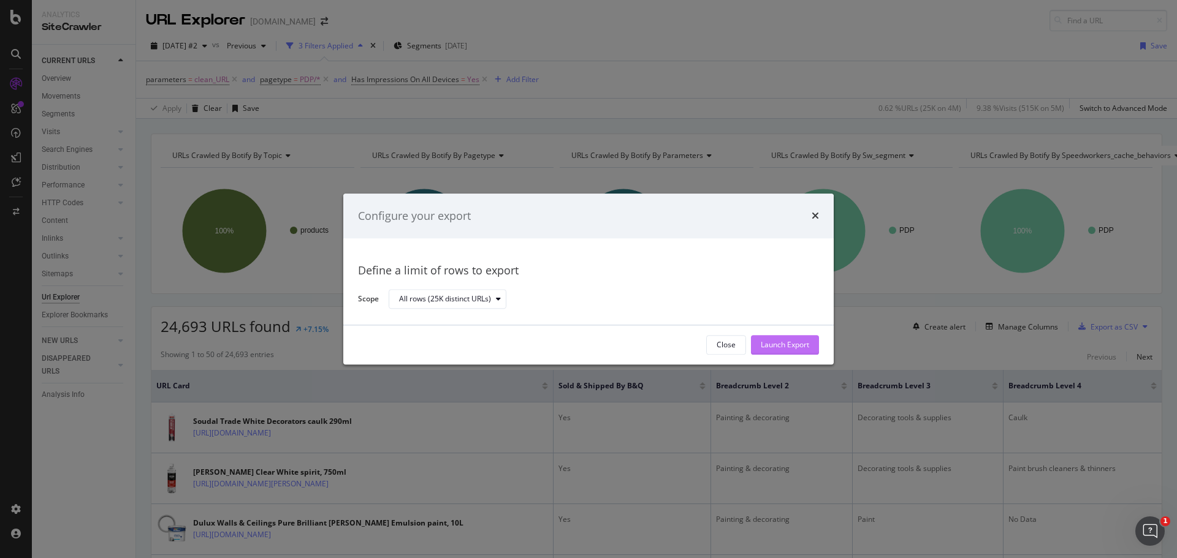
click at [777, 343] on div "Launch Export" at bounding box center [785, 345] width 48 height 10
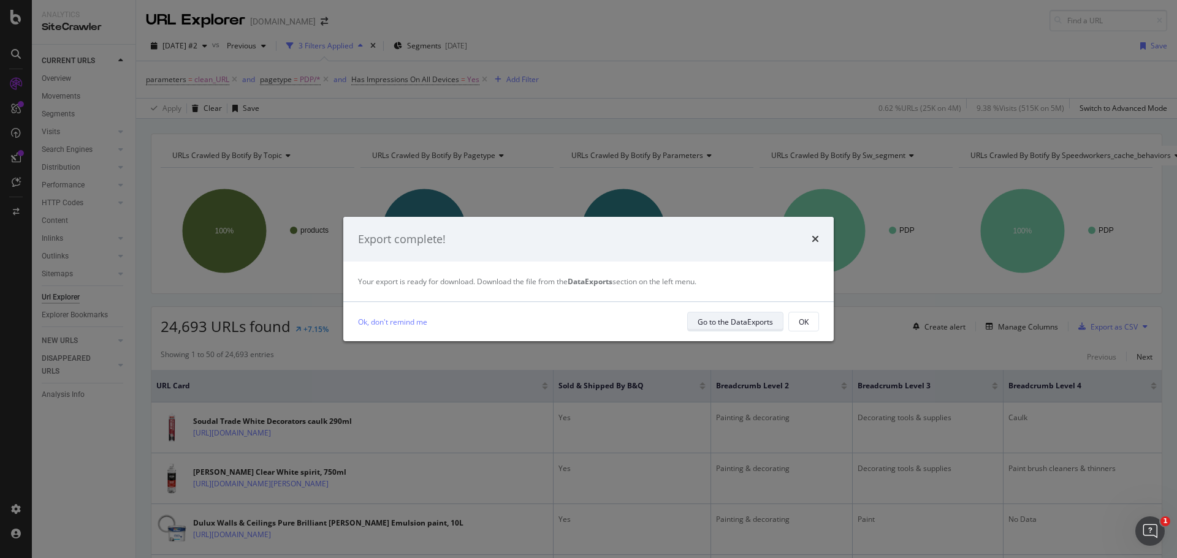
click at [717, 327] on div "Go to the DataExports" at bounding box center [735, 321] width 75 height 17
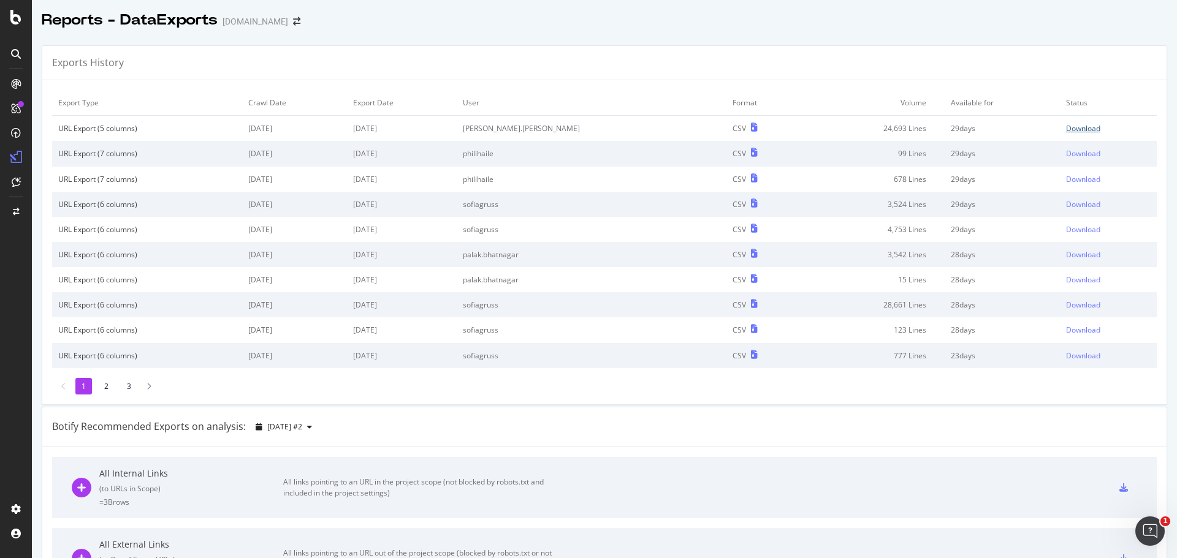
drag, startPoint x: 1045, startPoint y: 128, endPoint x: 996, endPoint y: 141, distance: 50.3
click at [1066, 128] on div "Download" at bounding box center [1083, 128] width 34 height 10
click at [547, 48] on div "Exports History" at bounding box center [604, 63] width 1124 height 34
